Goal: Book appointment/travel/reservation

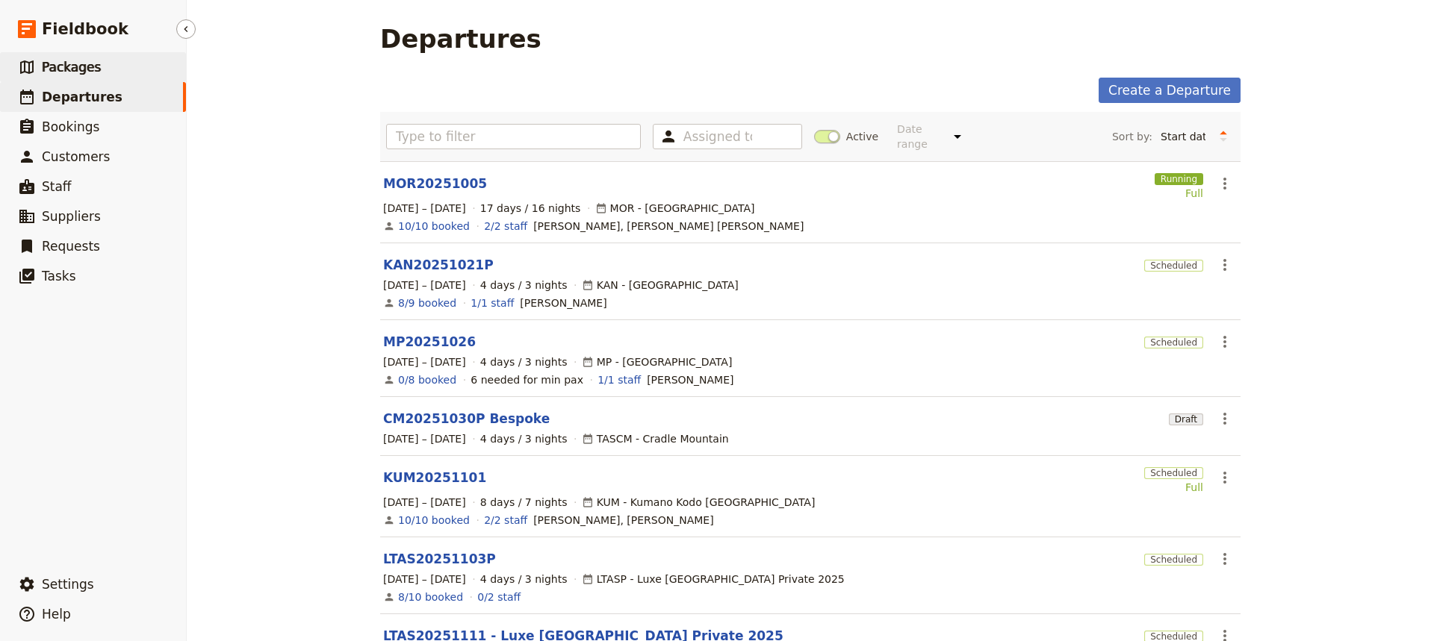
click at [69, 67] on span "Packages" at bounding box center [71, 67] width 59 height 15
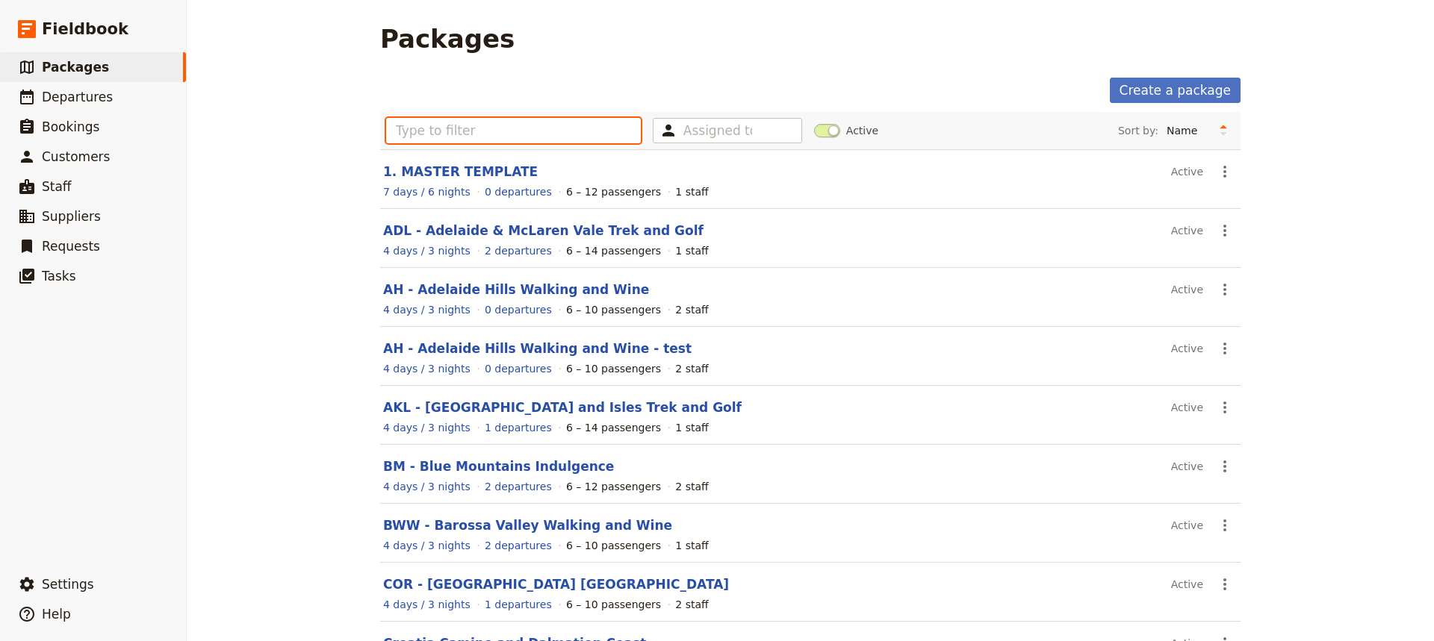
click at [405, 126] on input "text" at bounding box center [513, 130] width 255 height 25
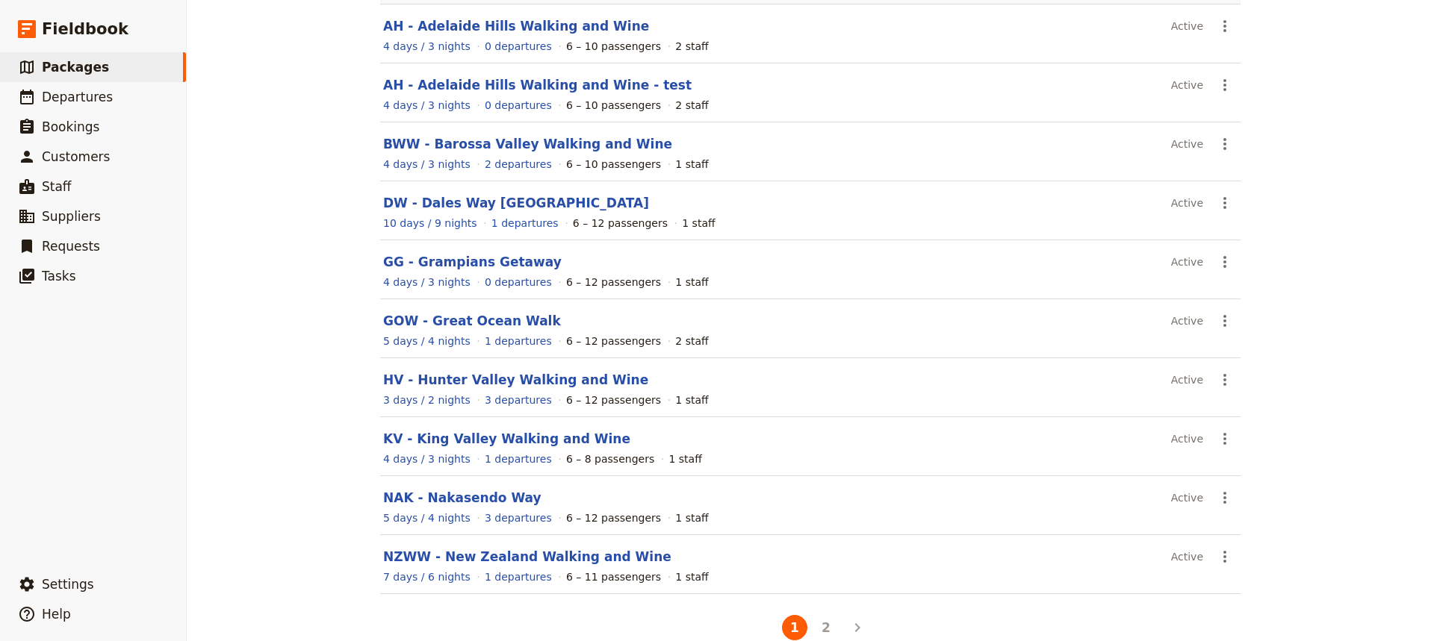
scroll to position [172, 0]
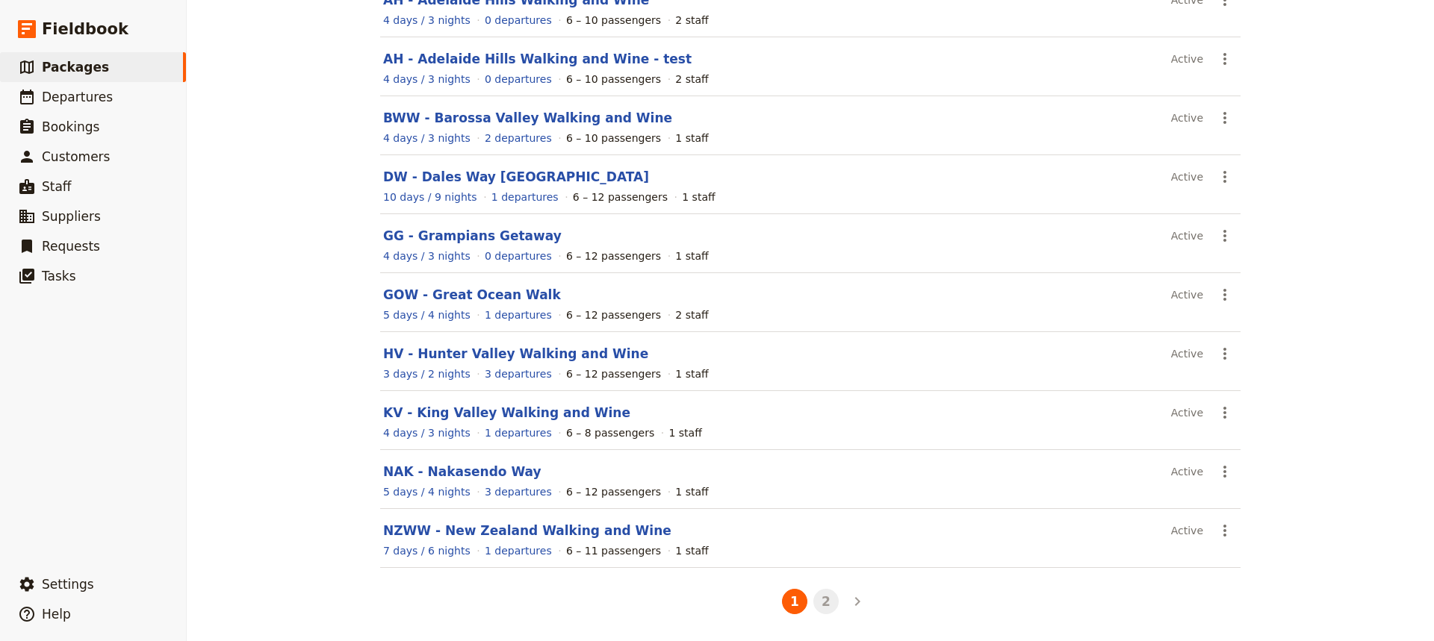
type input "WA"
click at [821, 603] on button "2" at bounding box center [825, 601] width 25 height 25
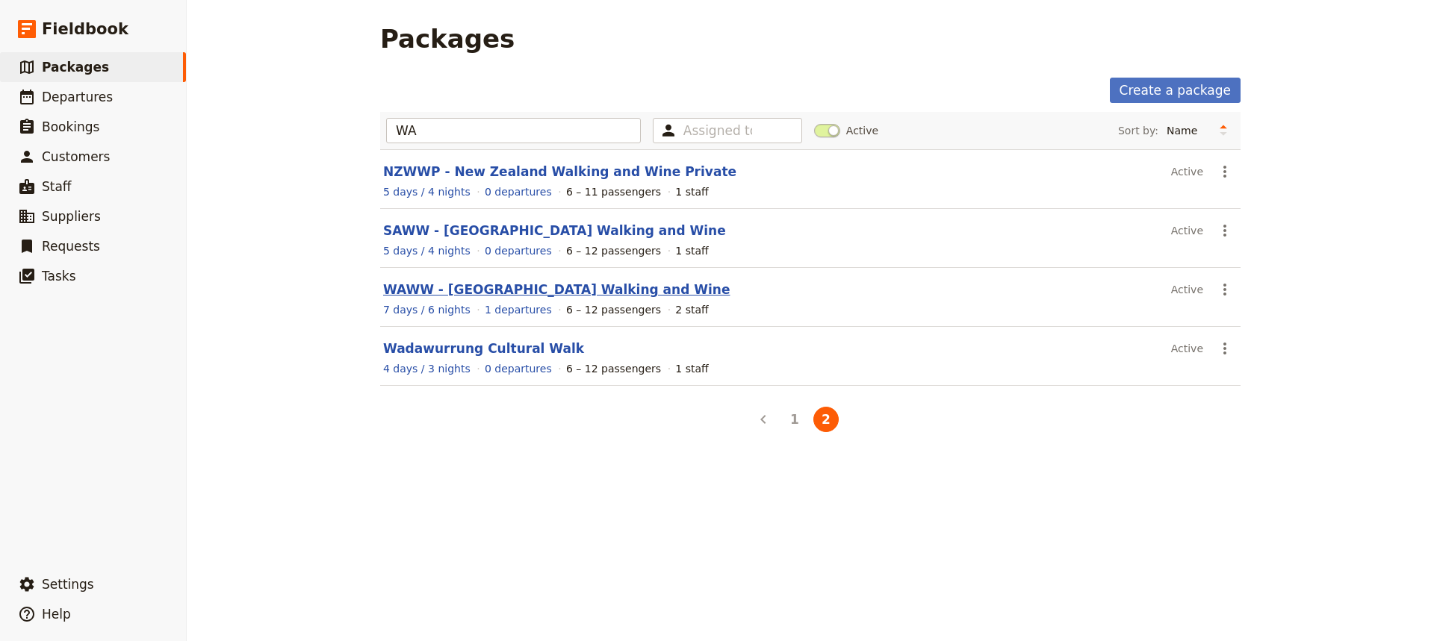
click at [502, 293] on link "WAWW - [GEOGRAPHIC_DATA] Walking and Wine" at bounding box center [556, 289] width 346 height 15
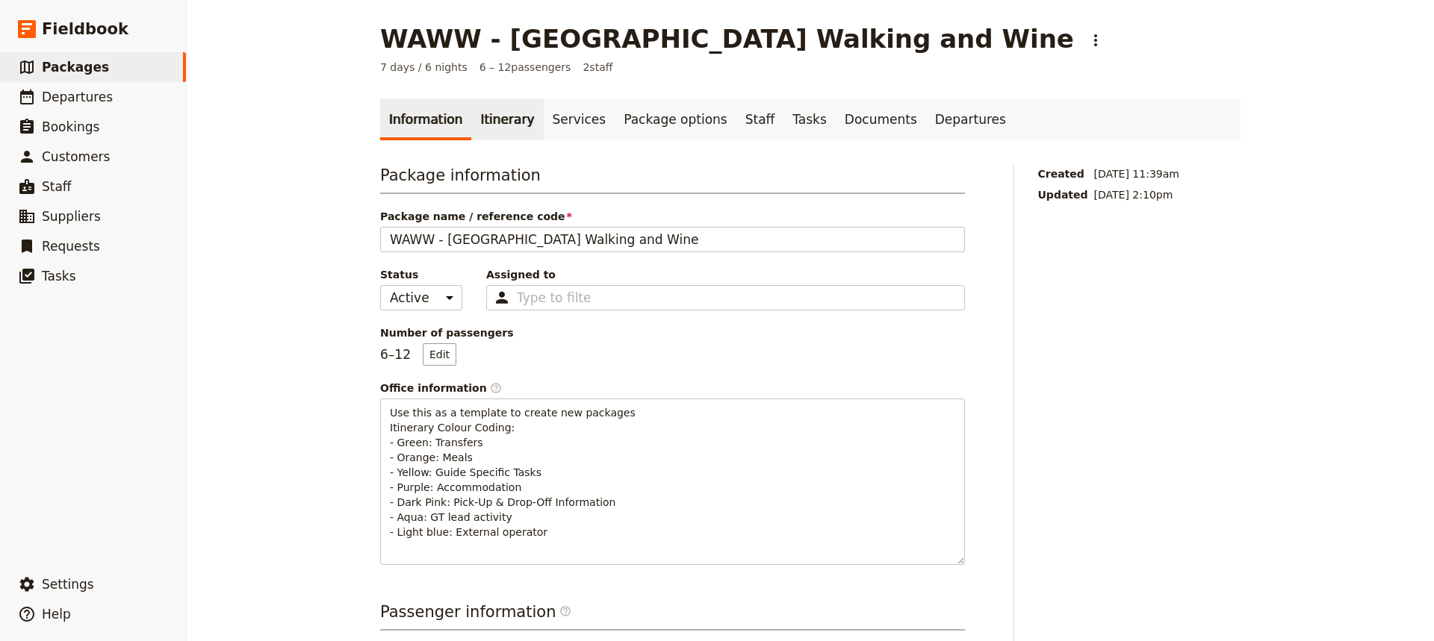
click at [488, 118] on link "Itinerary" at bounding box center [507, 120] width 72 height 42
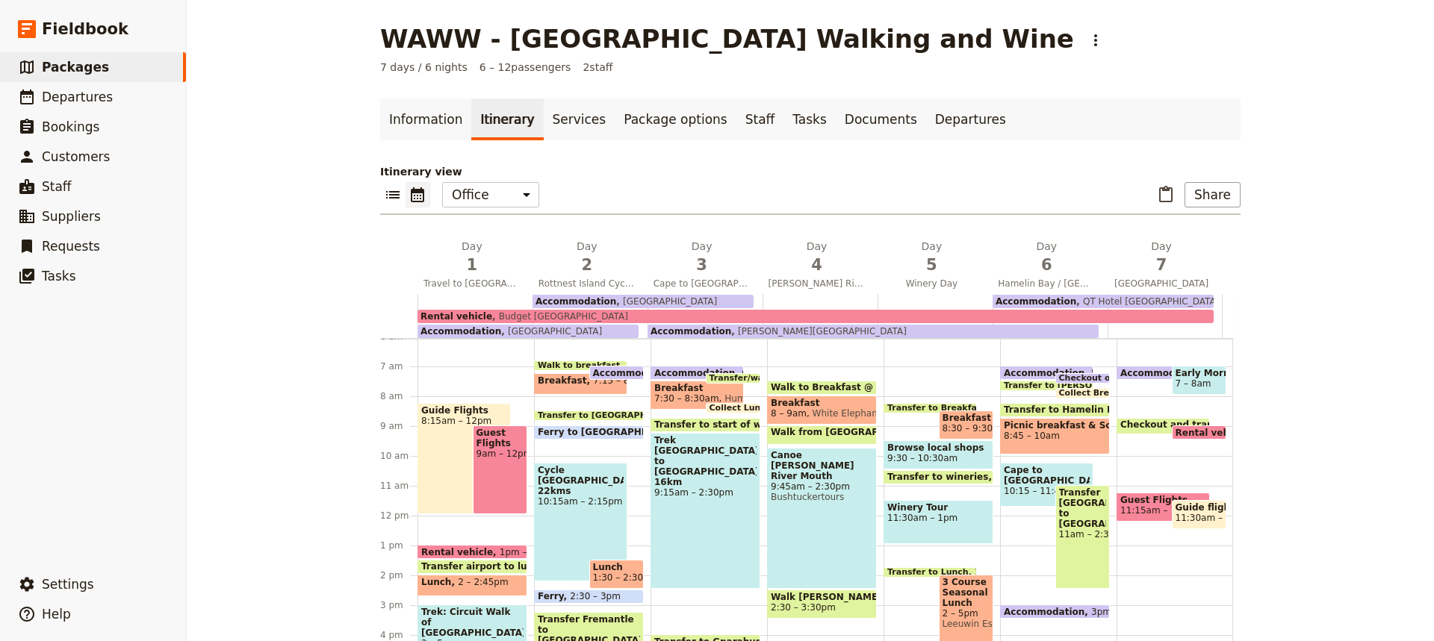
scroll to position [181, 0]
click at [686, 472] on div "Trek [GEOGRAPHIC_DATA] to [GEOGRAPHIC_DATA] 16km 9:15am – 2:30pm" at bounding box center [705, 511] width 110 height 156
select select "3"
